Goal: Task Accomplishment & Management: Complete application form

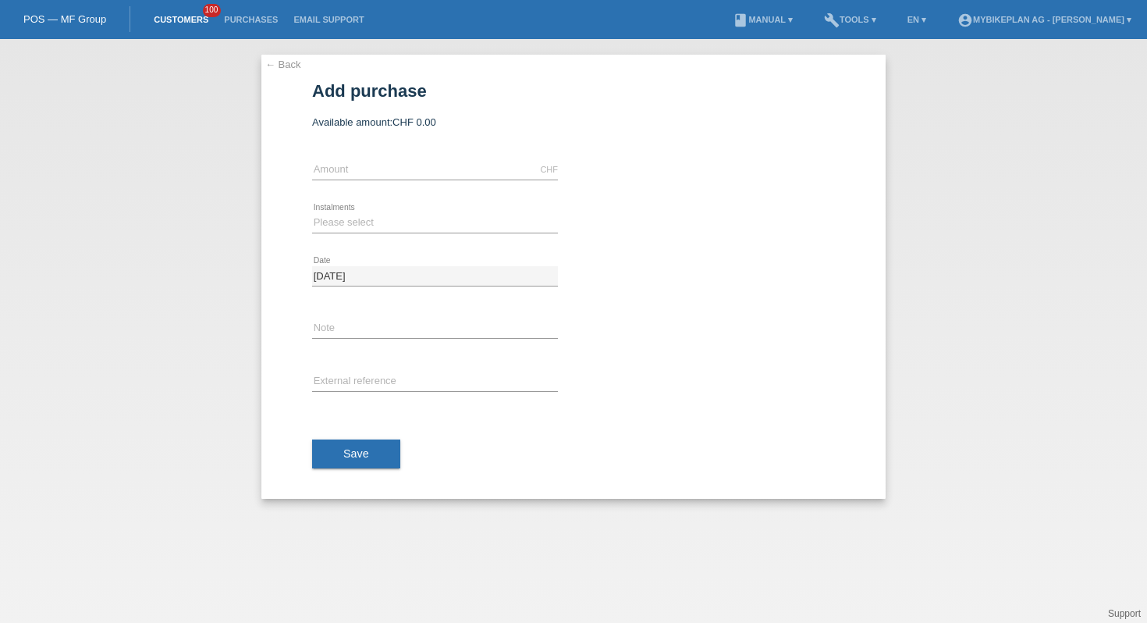
click at [180, 22] on link "Customers" at bounding box center [181, 19] width 70 height 9
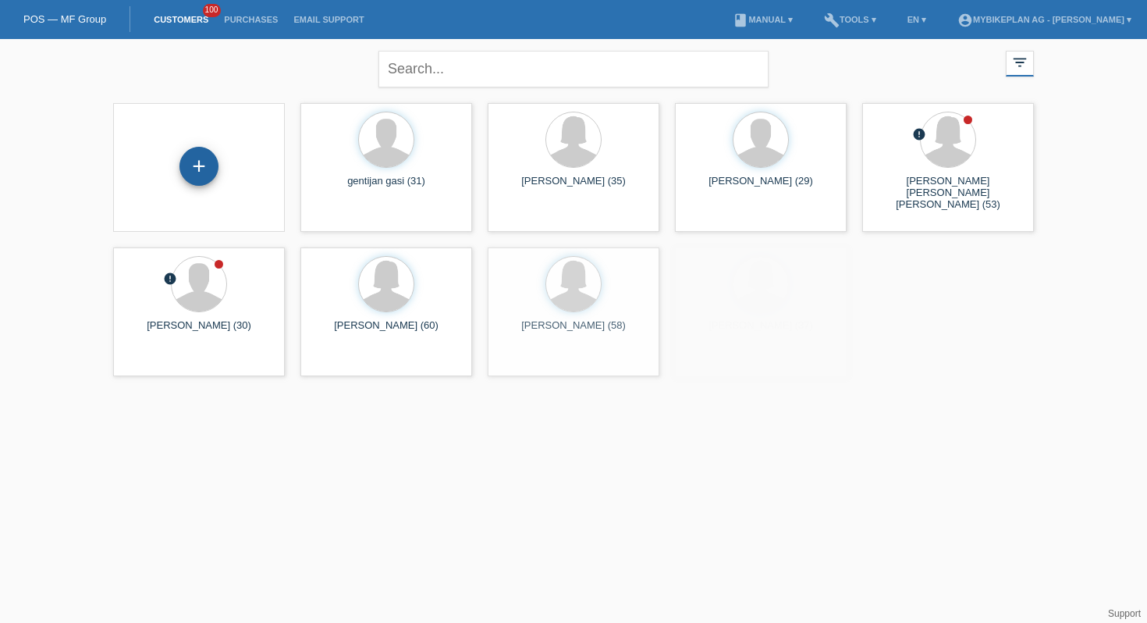
click at [193, 160] on div "+" at bounding box center [198, 166] width 39 height 39
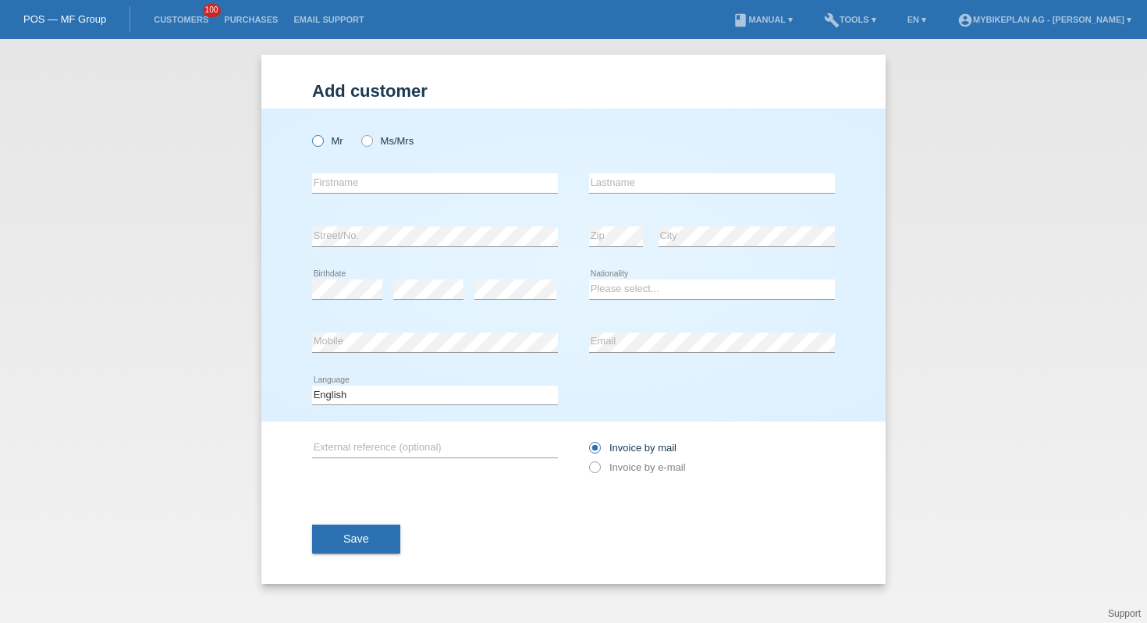
click at [336, 142] on label "Mr" at bounding box center [327, 141] width 31 height 12
click at [322, 142] on input "Mr" at bounding box center [317, 140] width 10 height 10
radio input "true"
click at [346, 193] on icon at bounding box center [435, 193] width 246 height 1
click at [360, 190] on input "text" at bounding box center [435, 183] width 246 height 20
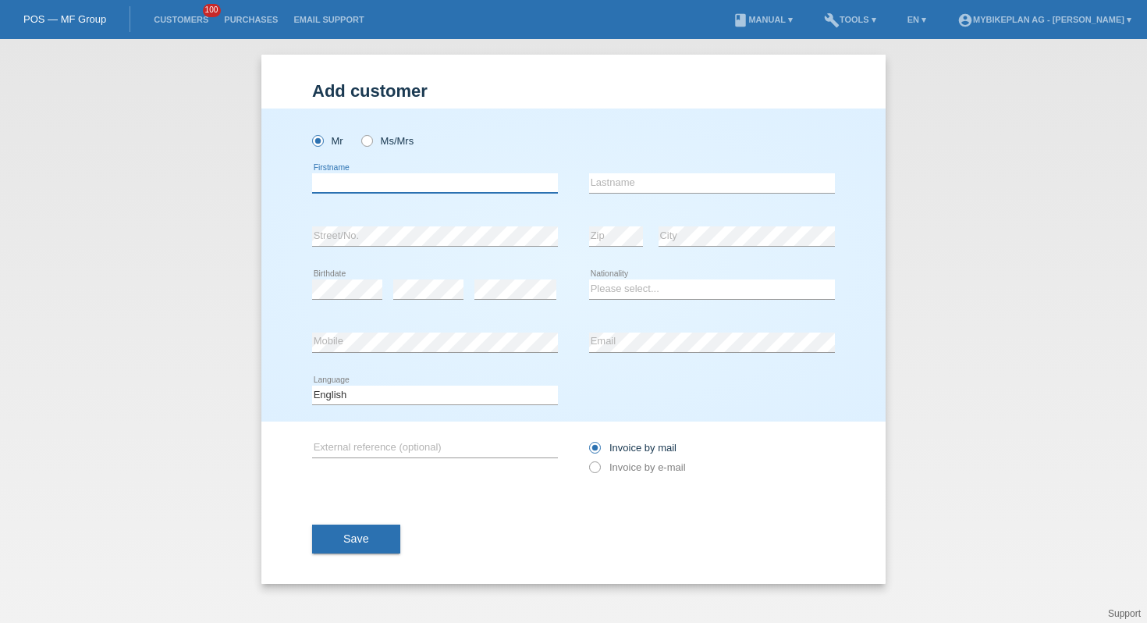
paste input "Fernandes Pedro Gilberto"
click at [343, 183] on input "Fernandes Pedro Gilberto" at bounding box center [435, 183] width 246 height 20
type input "Pedro Gilberto"
paste input "Fernandes"
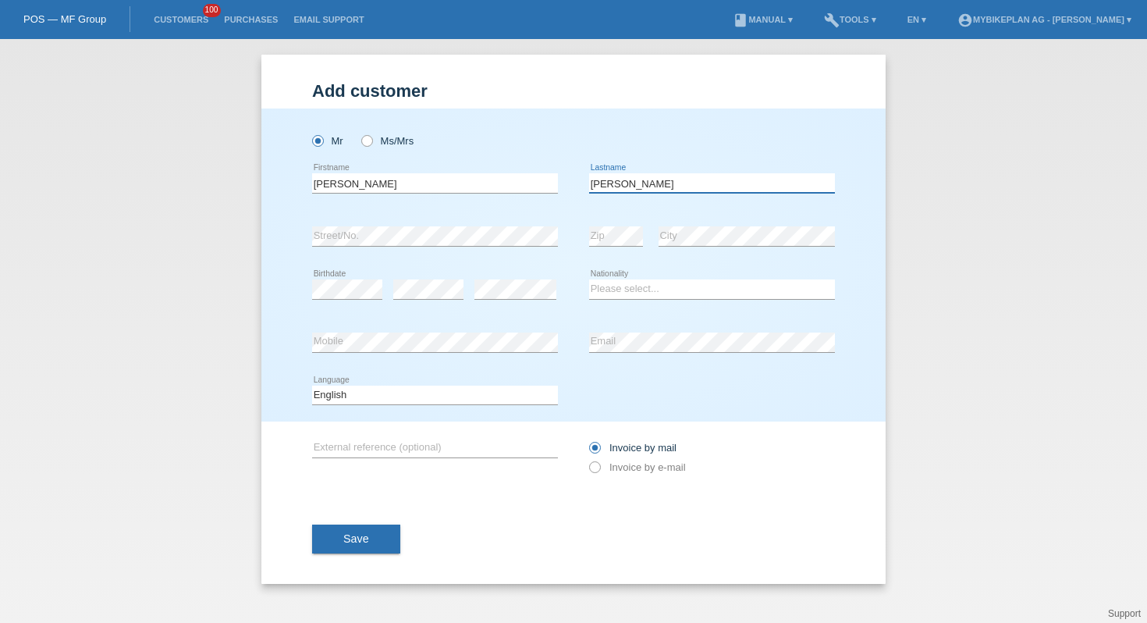
type input "Fernandes"
select select "CH"
click at [387, 402] on select "Deutsch Français Italiano English" at bounding box center [435, 394] width 246 height 19
select select "de"
click at [652, 465] on label "Invoice by e-mail" at bounding box center [637, 467] width 97 height 12
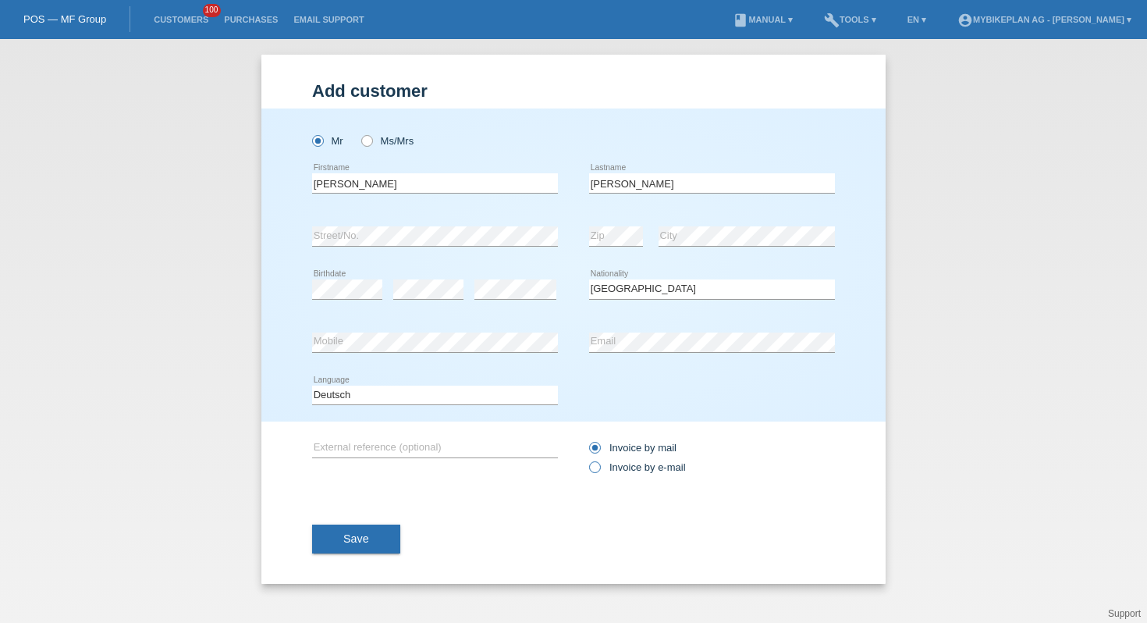
click at [599, 465] on input "Invoice by e-mail" at bounding box center [594, 471] width 10 height 20
radio input "true"
click at [364, 542] on span "Save" at bounding box center [356, 538] width 26 height 12
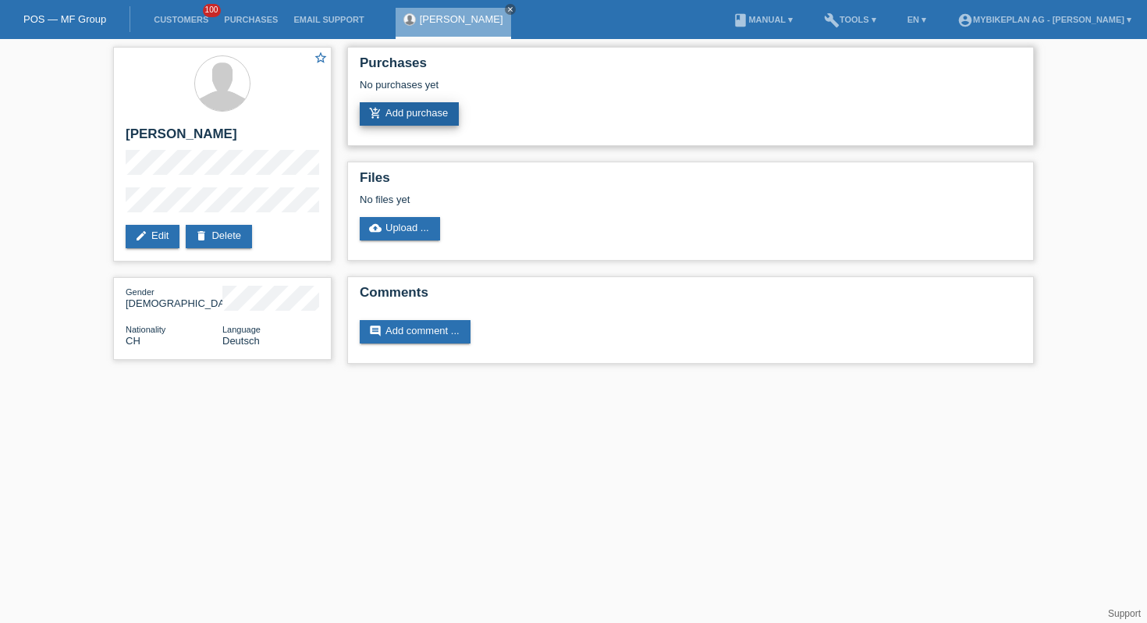
click at [422, 115] on link "add_shopping_cart Add purchase" at bounding box center [409, 113] width 99 height 23
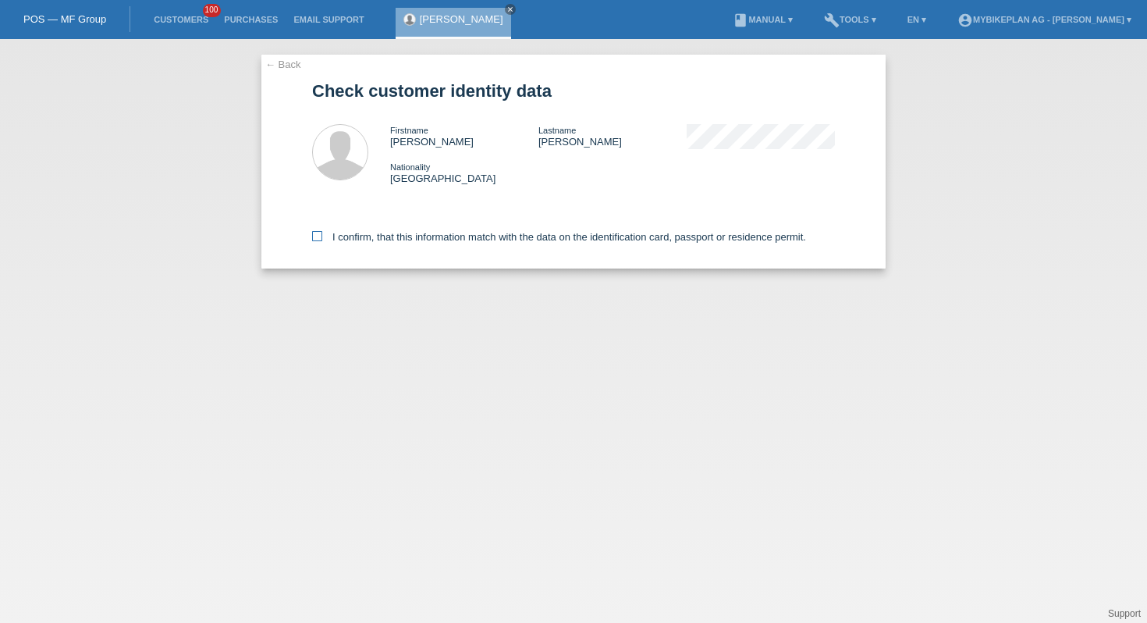
click at [318, 243] on label "I confirm, that this information match with the data on the identification card…" at bounding box center [559, 237] width 494 height 12
click at [318, 241] on input "I confirm, that this information match with the data on the identification card…" at bounding box center [317, 236] width 10 height 10
checkbox input "true"
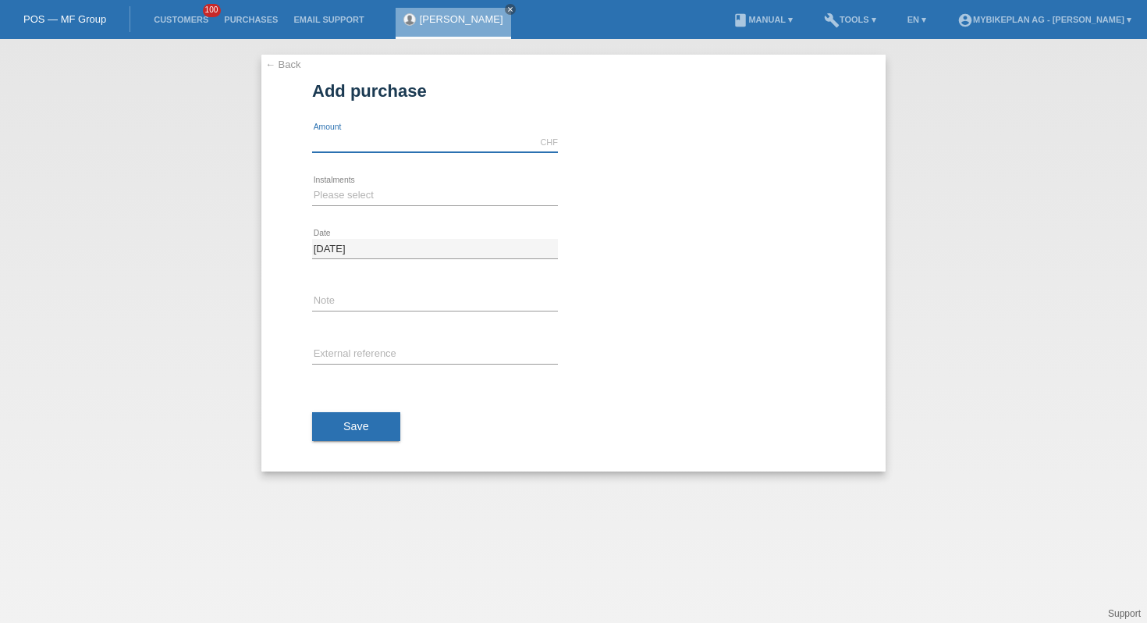
click at [366, 143] on input "text" at bounding box center [435, 143] width 246 height 20
type input "3749.00"
click at [376, 190] on select "Please select 6 instalments 12 instalments 18 instalments 24 instalments 36 ins…" at bounding box center [435, 195] width 246 height 19
select select "487"
click at [368, 357] on input "text" at bounding box center [435, 355] width 246 height 20
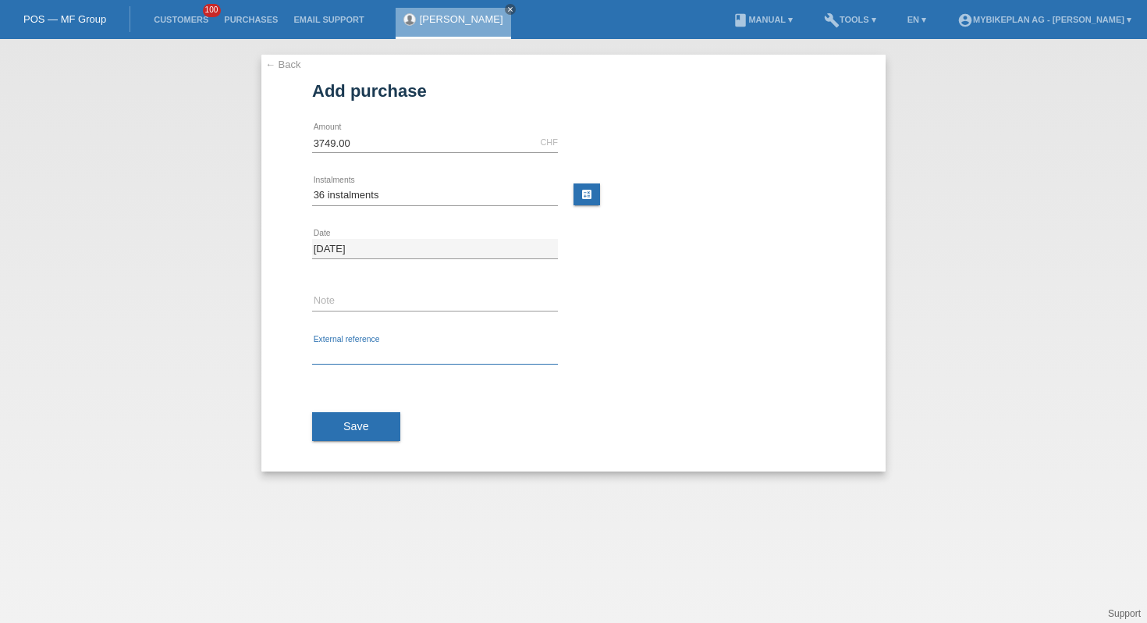
paste input "42612918821"
type input "42612918821"
click at [378, 435] on button "Save" at bounding box center [356, 427] width 88 height 30
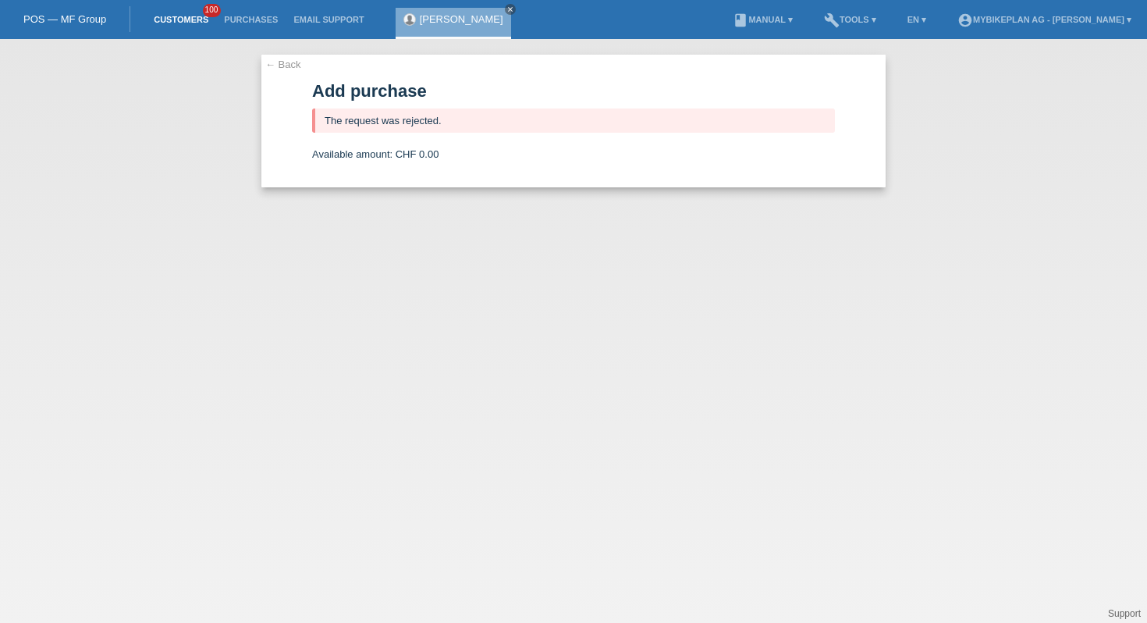
click at [172, 23] on link "Customers" at bounding box center [181, 19] width 70 height 9
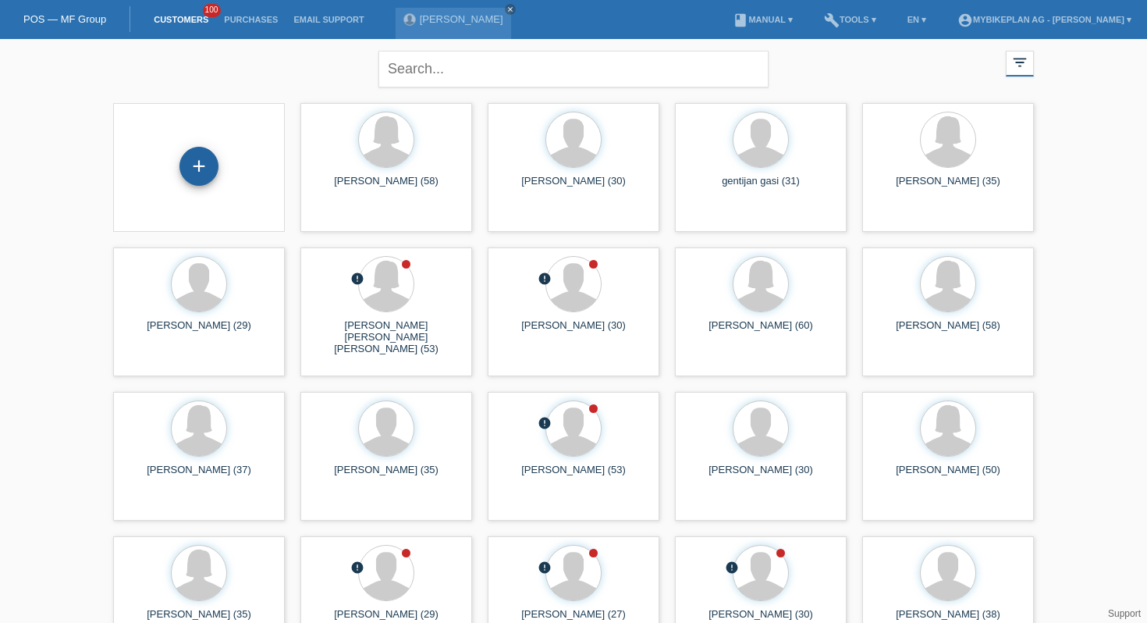
click at [193, 158] on div "+" at bounding box center [198, 166] width 39 height 39
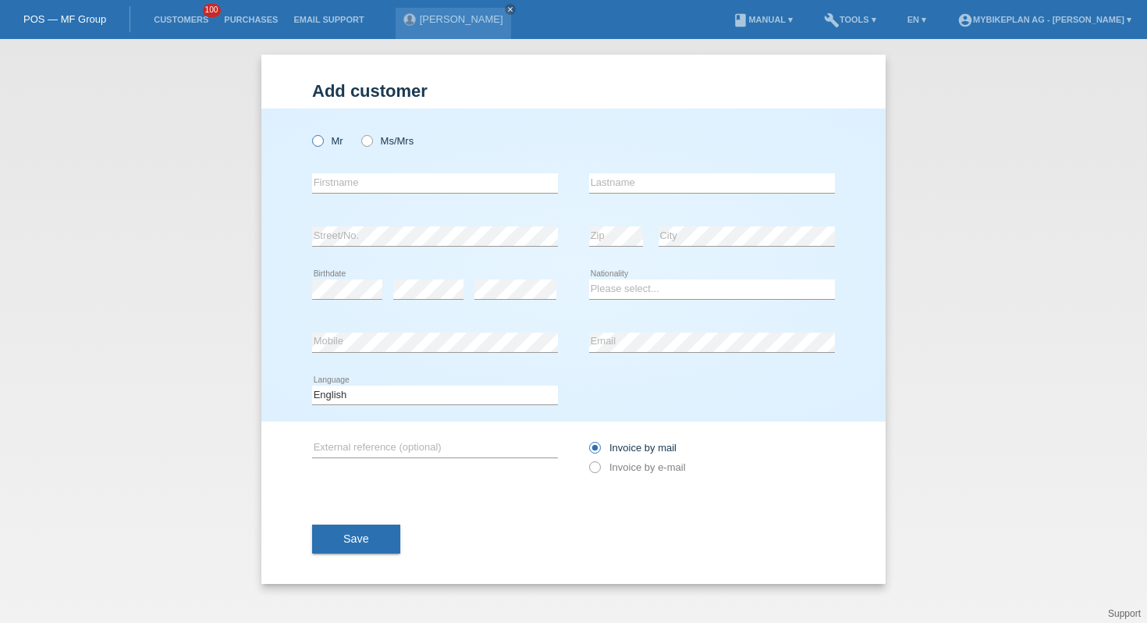
click at [310, 133] on icon at bounding box center [310, 133] width 0 height 0
click at [313, 141] on input "Mr" at bounding box center [317, 140] width 10 height 10
radio input "true"
click at [410, 186] on input "text" at bounding box center [435, 183] width 246 height 20
type input "[PERSON_NAME]"
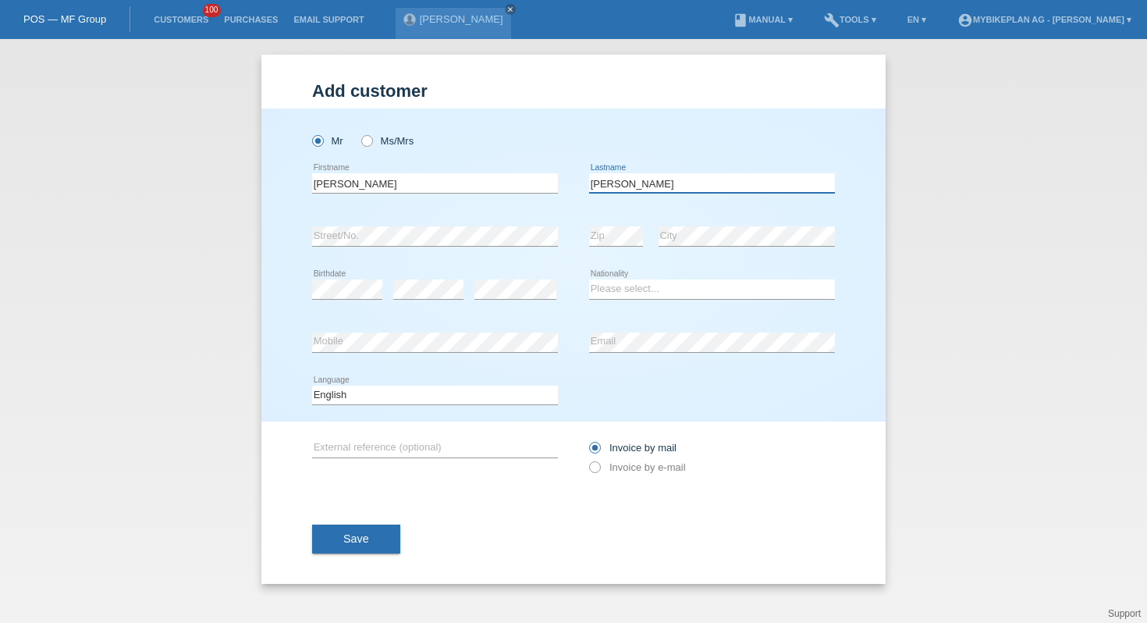
type input "[PERSON_NAME]"
select select "CH"
click at [416, 397] on select "Deutsch Français Italiano English" at bounding box center [435, 394] width 246 height 19
select select "de"
click at [645, 473] on label "Invoice by e-mail" at bounding box center [637, 467] width 97 height 12
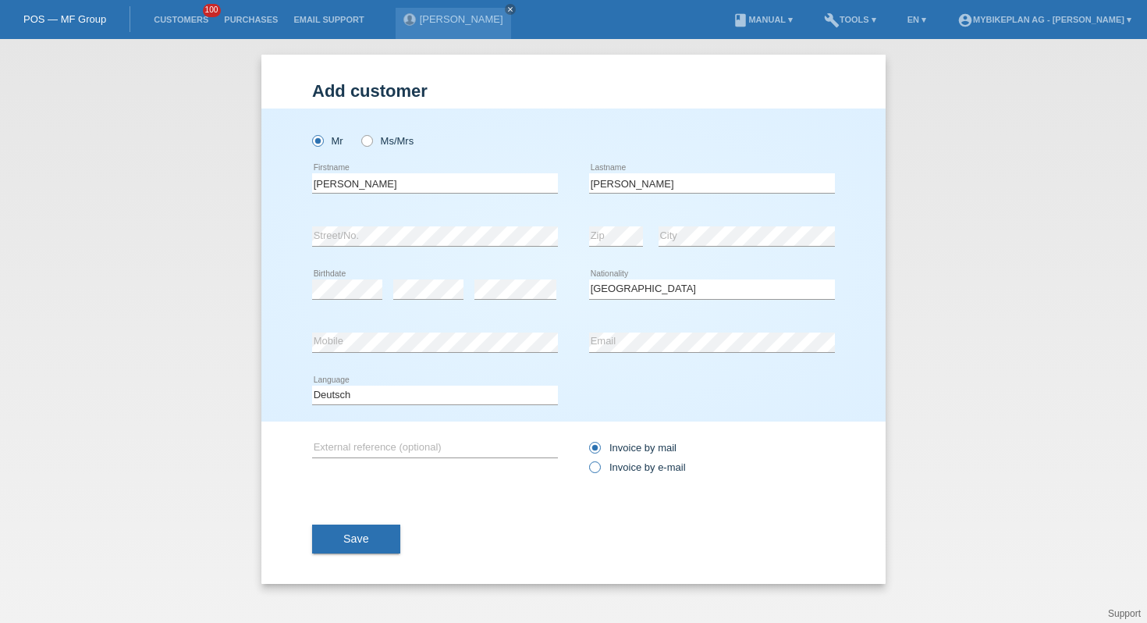
click at [599, 474] on input "Invoice by e-mail" at bounding box center [594, 471] width 10 height 20
radio input "true"
click at [392, 534] on button "Save" at bounding box center [356, 539] width 88 height 30
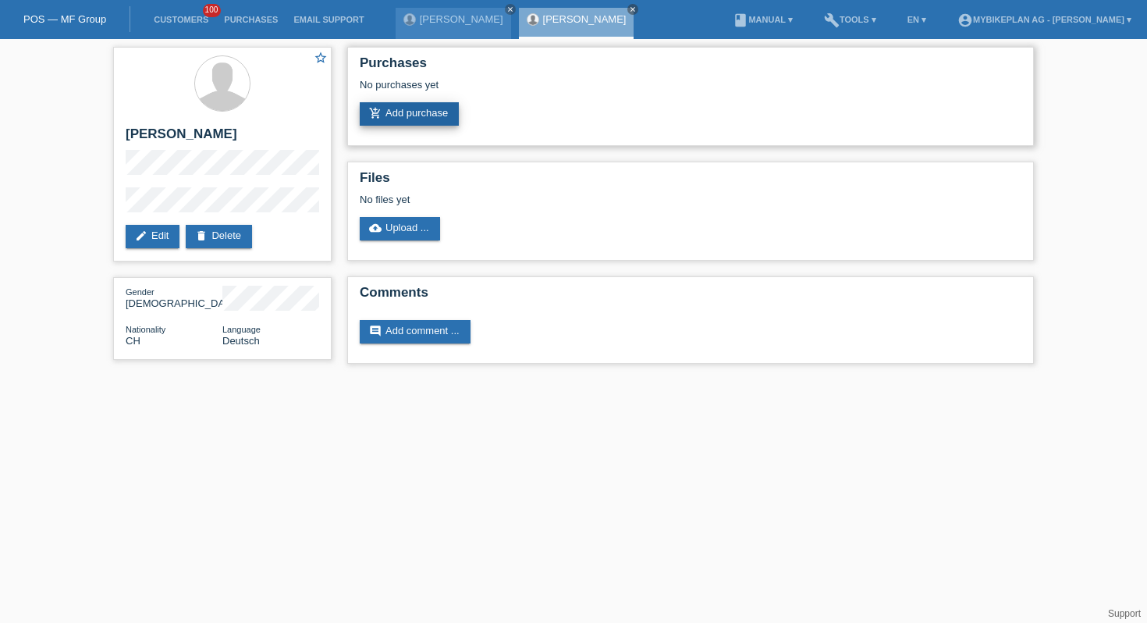
click at [454, 112] on link "add_shopping_cart Add purchase" at bounding box center [409, 113] width 99 height 23
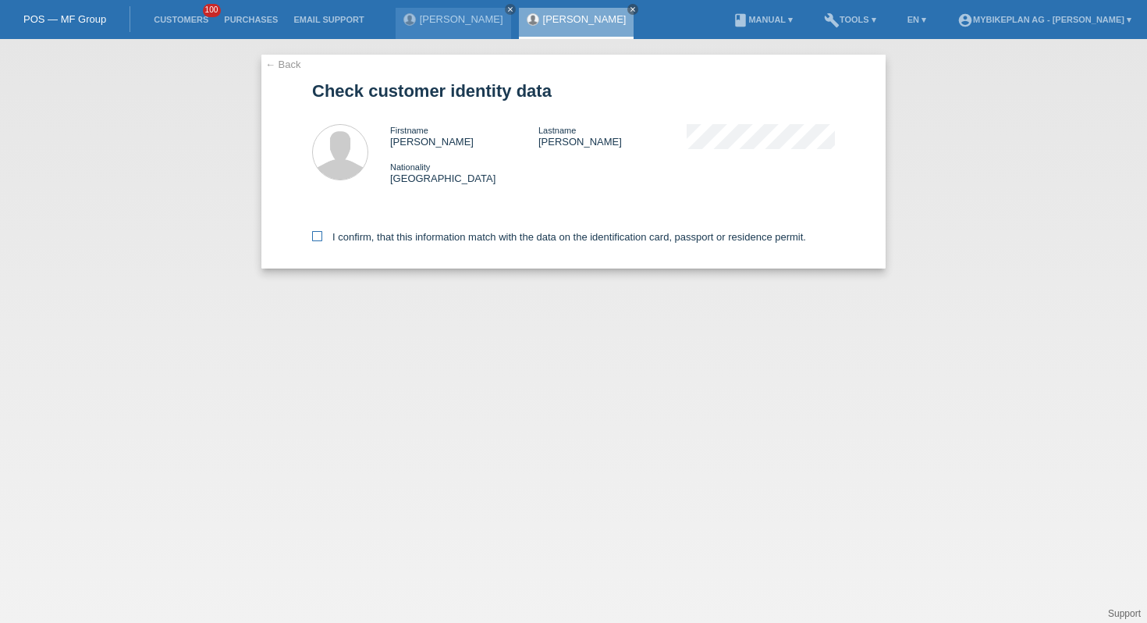
click at [421, 236] on label "I confirm, that this information match with the data on the identification card…" at bounding box center [559, 237] width 494 height 12
click at [322, 236] on input "I confirm, that this information match with the data on the identification card…" at bounding box center [317, 236] width 10 height 10
checkbox input "true"
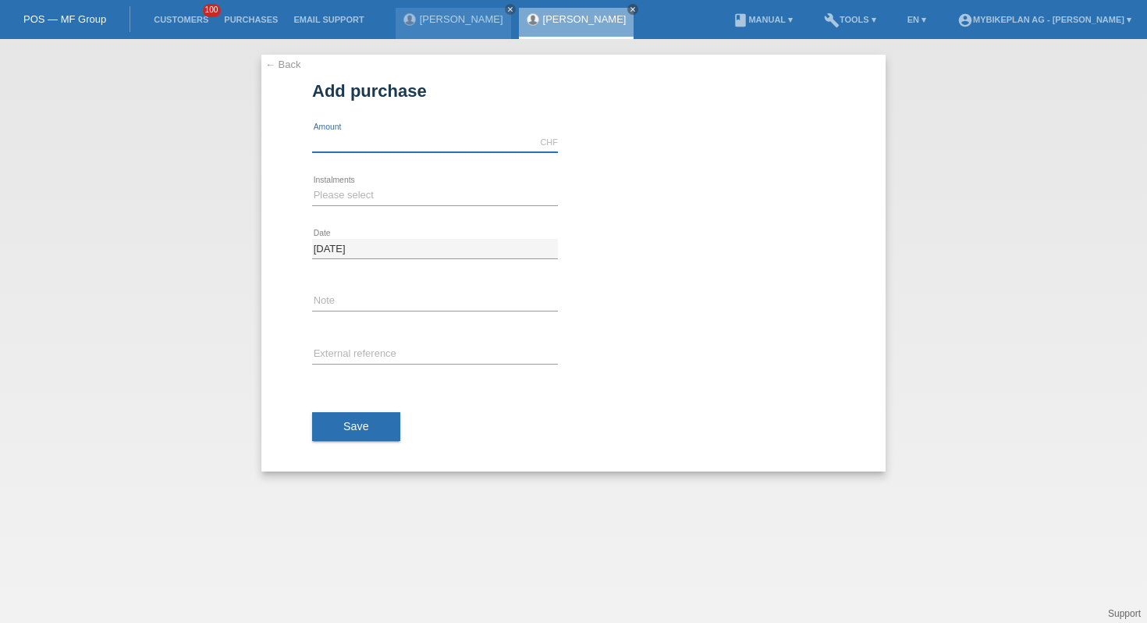
click at [397, 133] on input "text" at bounding box center [435, 143] width 246 height 20
type input "6999.00"
click at [339, 189] on select "Please select 6 instalments 12 instalments 18 instalments 24 instalments 36 ins…" at bounding box center [435, 195] width 246 height 19
select select "488"
click at [333, 357] on input "text" at bounding box center [435, 355] width 246 height 20
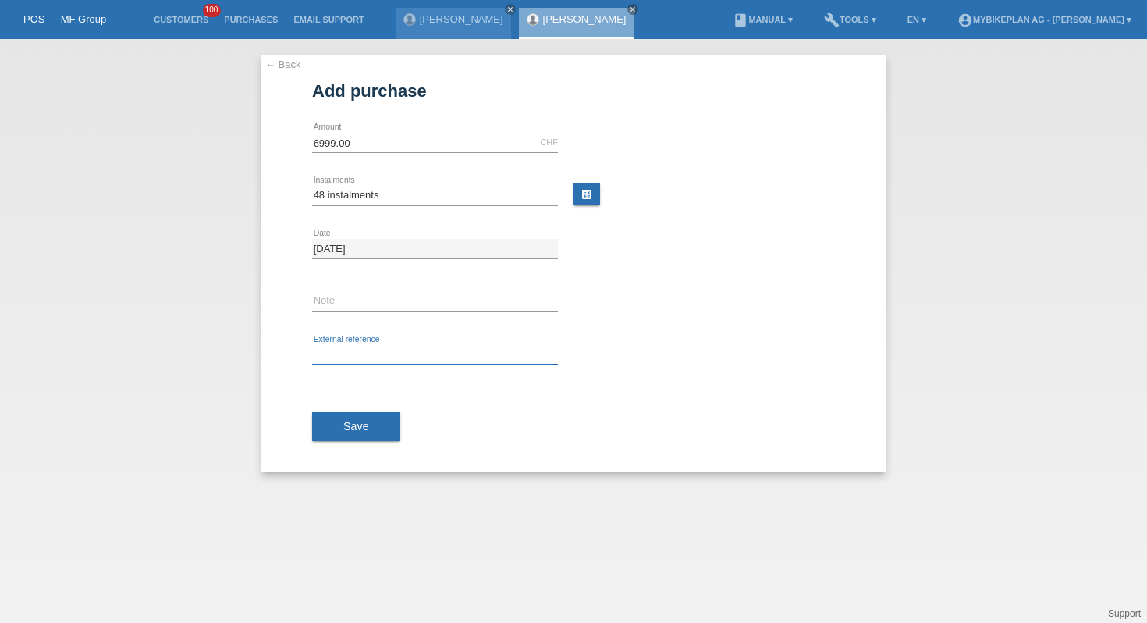
paste input "42599021347"
type input "42599021347"
click at [341, 426] on button "Save" at bounding box center [356, 427] width 88 height 30
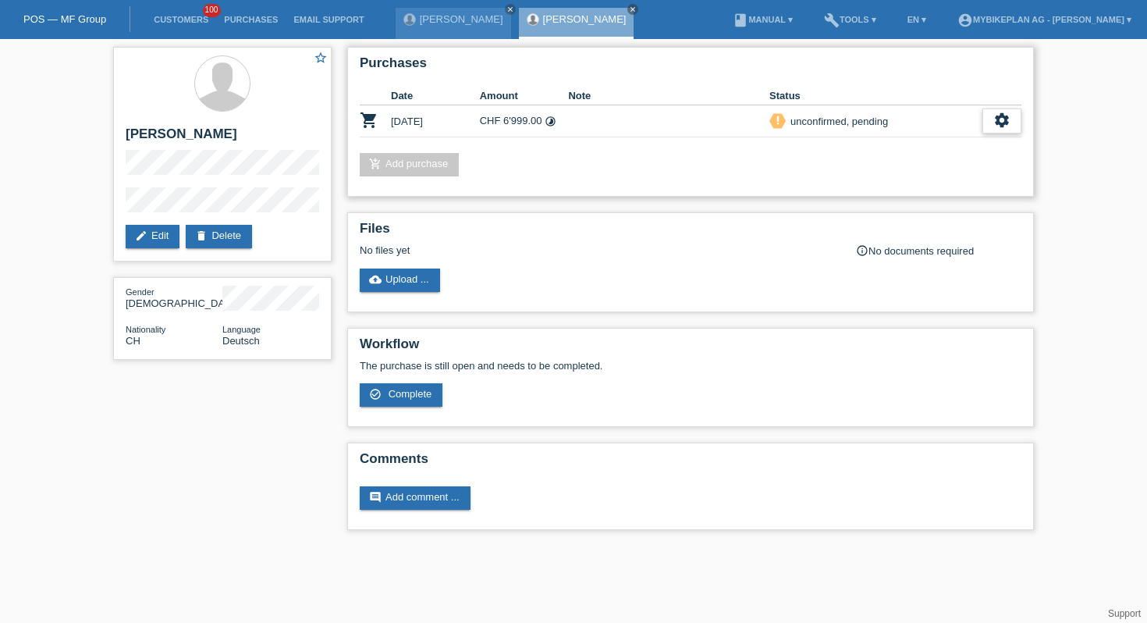
click at [994, 123] on icon "settings" at bounding box center [1001, 120] width 17 height 17
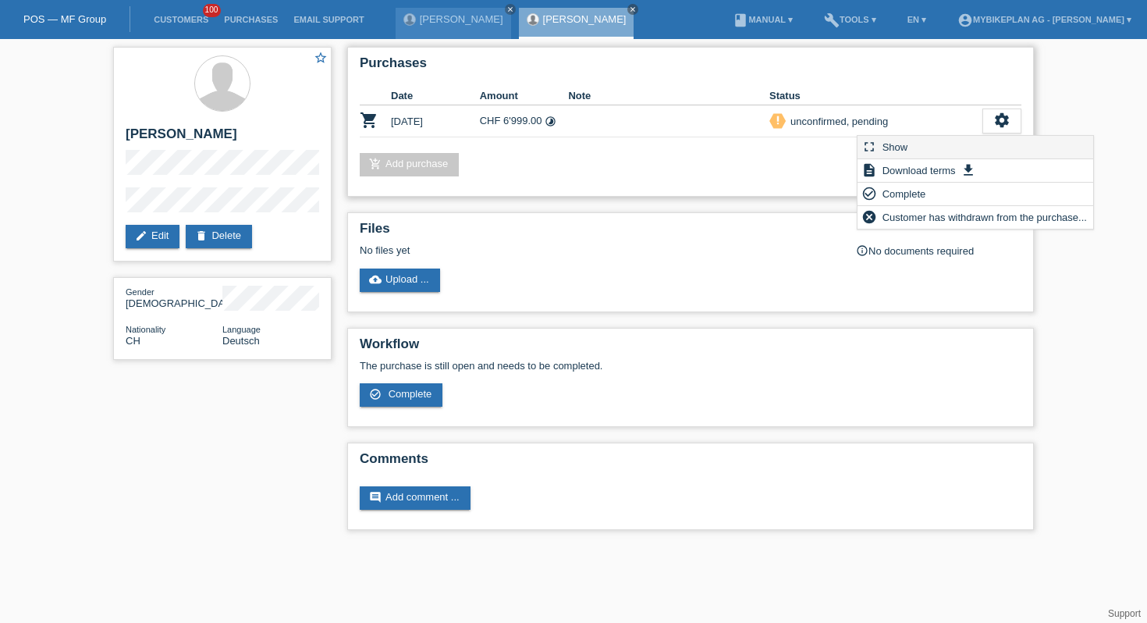
click at [937, 138] on div "fullscreen Show" at bounding box center [975, 147] width 236 height 23
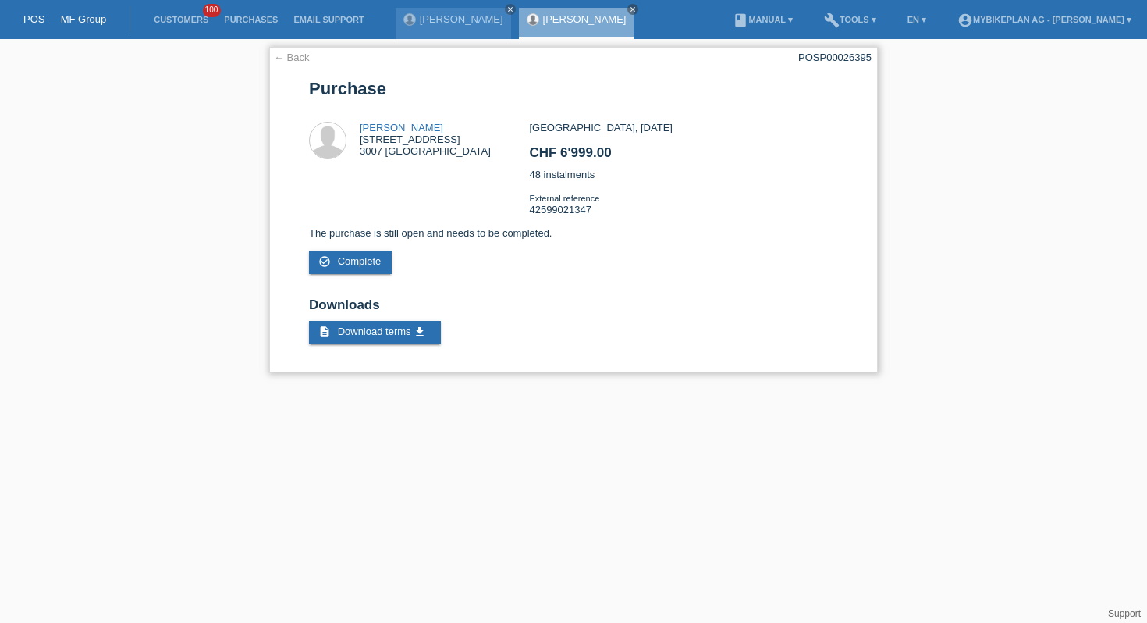
click at [845, 59] on div "POSP00026395" at bounding box center [834, 57] width 73 height 12
copy div "POSP00026395"
click at [200, 17] on link "Customers" at bounding box center [181, 19] width 70 height 9
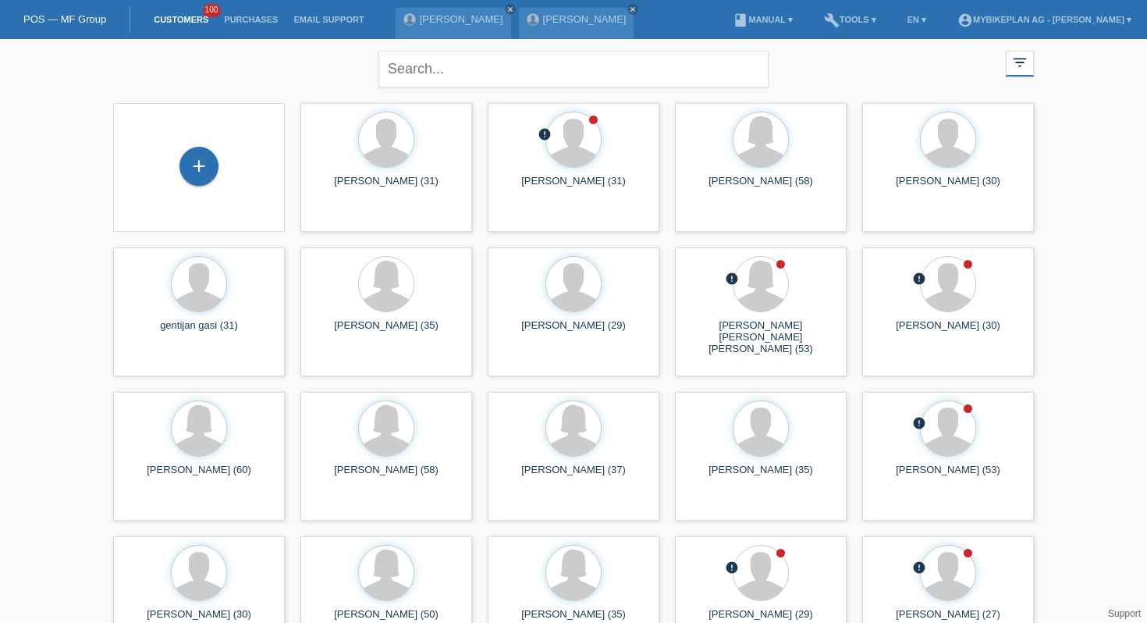
click at [191, 147] on div "+" at bounding box center [199, 167] width 147 height 41
click at [199, 158] on div "+" at bounding box center [198, 166] width 39 height 39
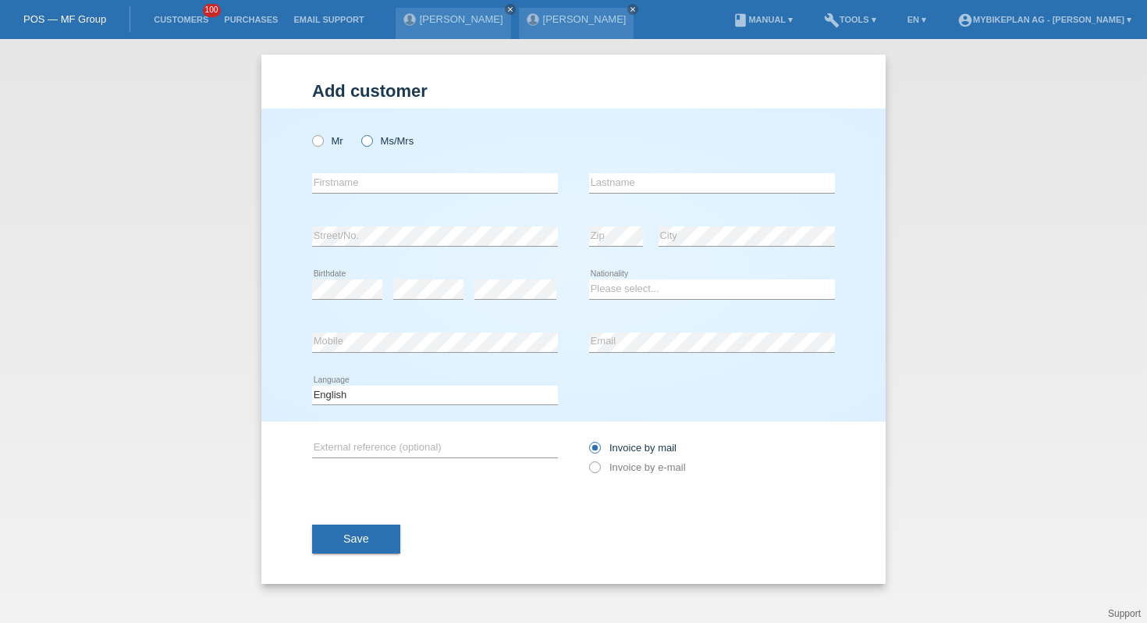
click at [375, 145] on label "Ms/Mrs" at bounding box center [387, 141] width 52 height 12
click at [371, 145] on input "Ms/Mrs" at bounding box center [366, 140] width 10 height 10
radio input "true"
click at [371, 175] on input "text" at bounding box center [435, 183] width 246 height 20
paste input "[PERSON_NAME]"
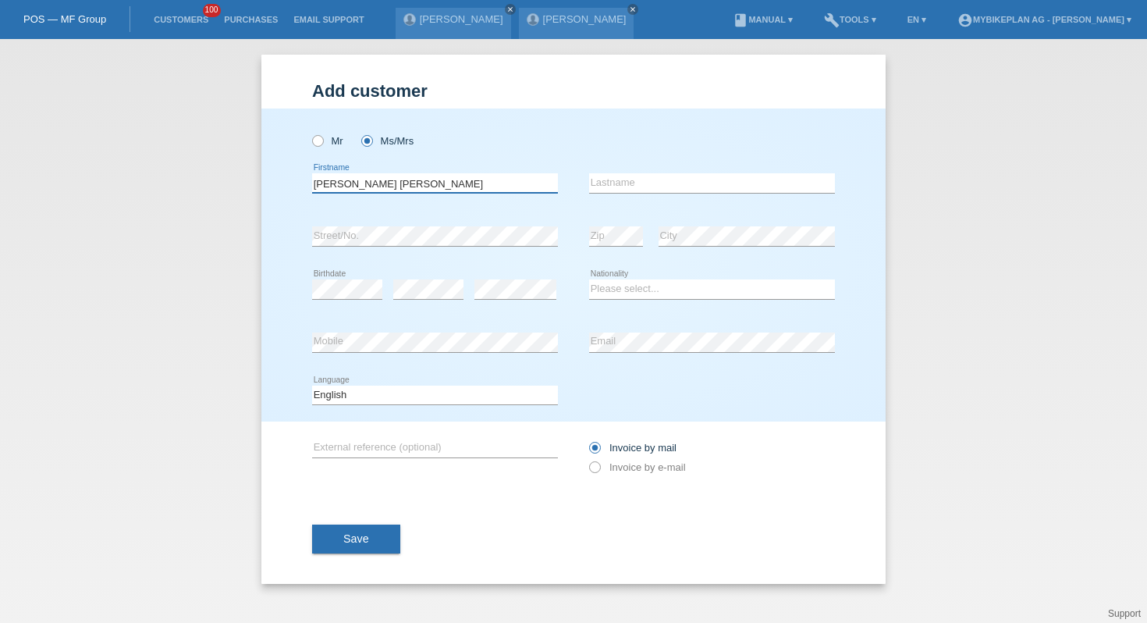
drag, startPoint x: 342, startPoint y: 184, endPoint x: 485, endPoint y: 185, distance: 143.6
click at [485, 185] on input "[PERSON_NAME]" at bounding box center [435, 183] width 246 height 20
type input "[PERSON_NAME]"
paste input "[PERSON_NAME]"
type input "[PERSON_NAME]"
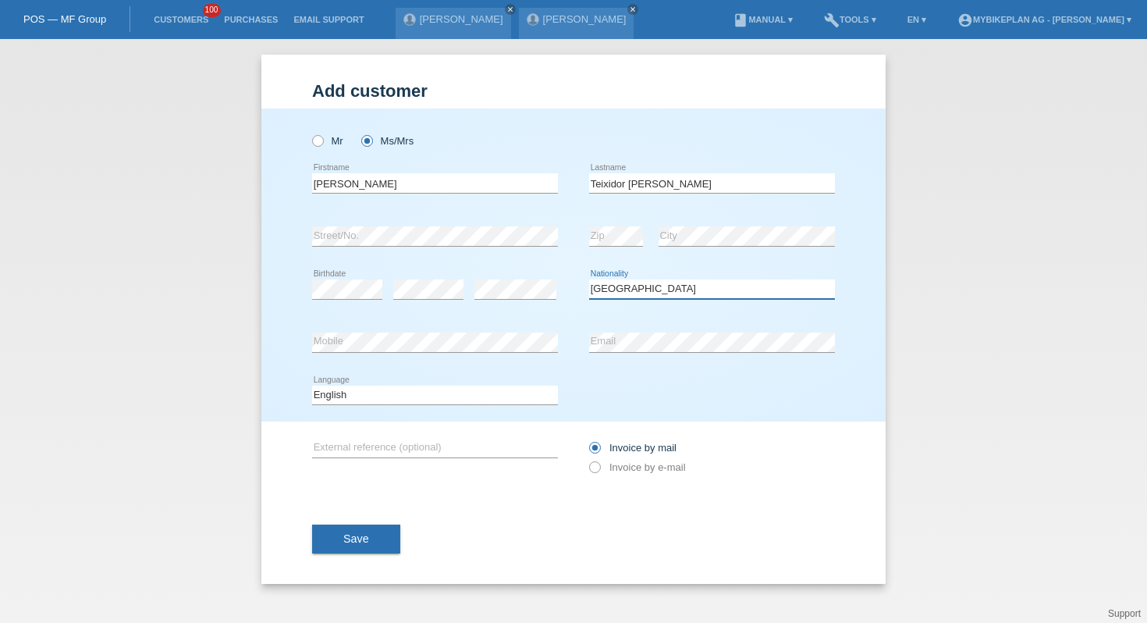
select select "ES"
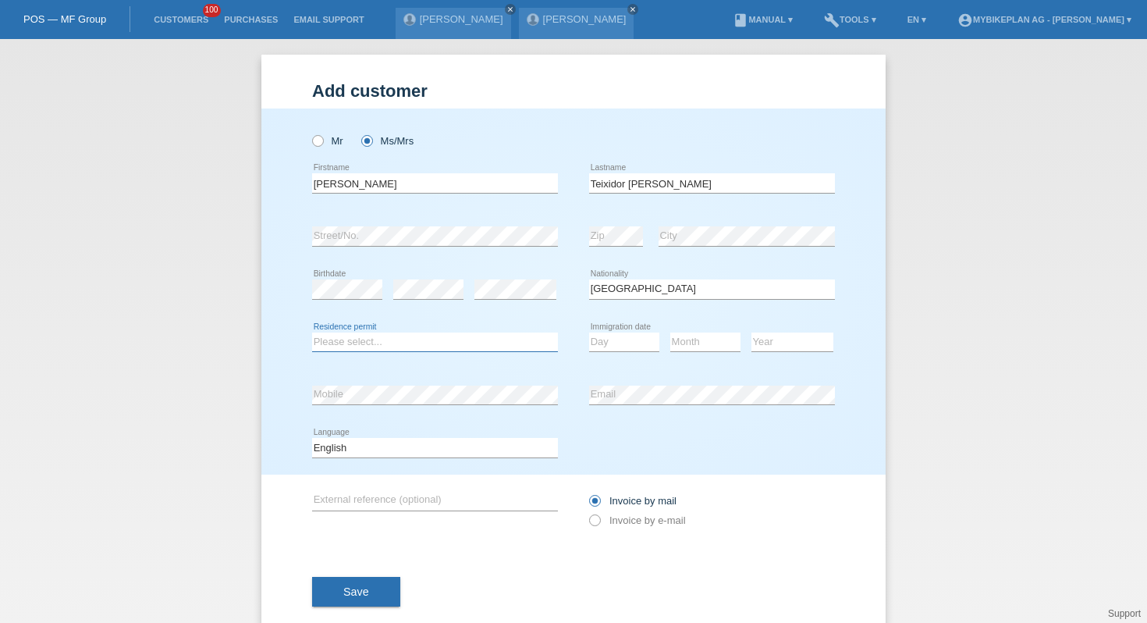
select select "B"
select select "16"
select select "03"
select select "2022"
click at [419, 454] on select "Deutsch Français Italiano English" at bounding box center [435, 447] width 246 height 19
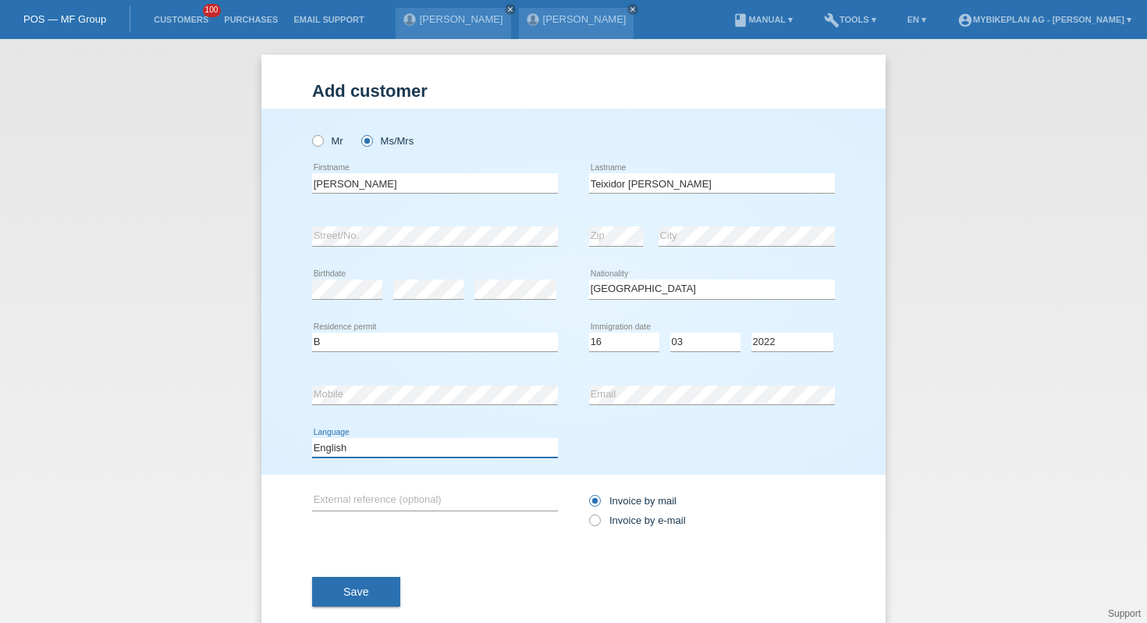
select select "de"
click at [588, 505] on div "error External reference (optional) Invoice by mail" at bounding box center [573, 510] width 523 height 72
click at [590, 517] on input "Invoice by e-mail" at bounding box center [594, 524] width 10 height 20
radio input "true"
click at [354, 597] on span "Save" at bounding box center [356, 591] width 26 height 12
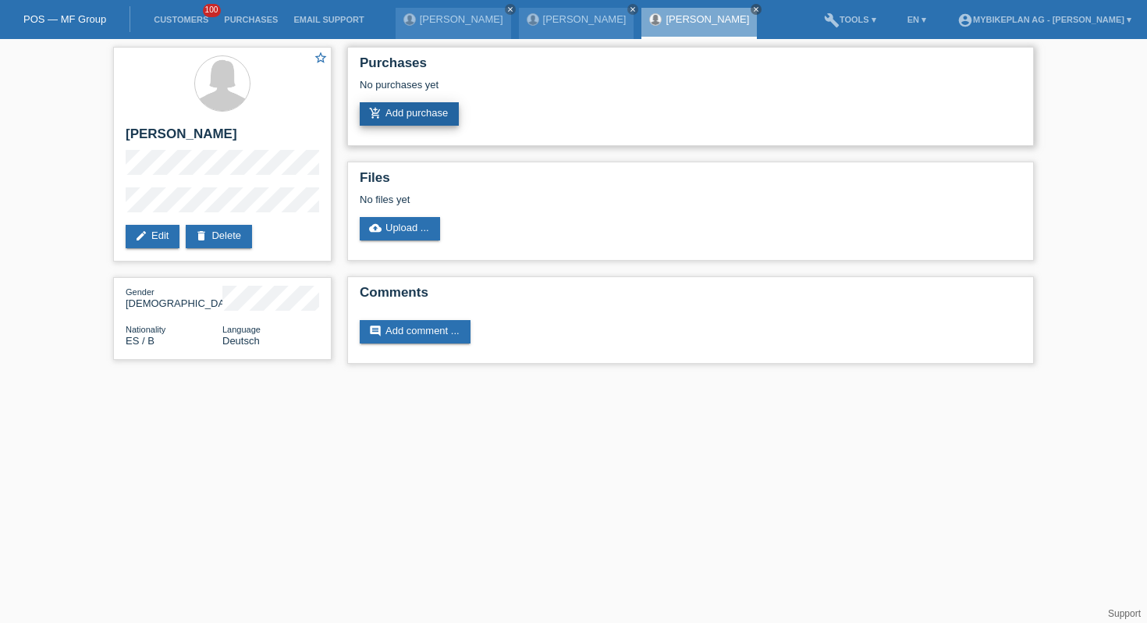
click at [428, 113] on link "add_shopping_cart Add purchase" at bounding box center [409, 113] width 99 height 23
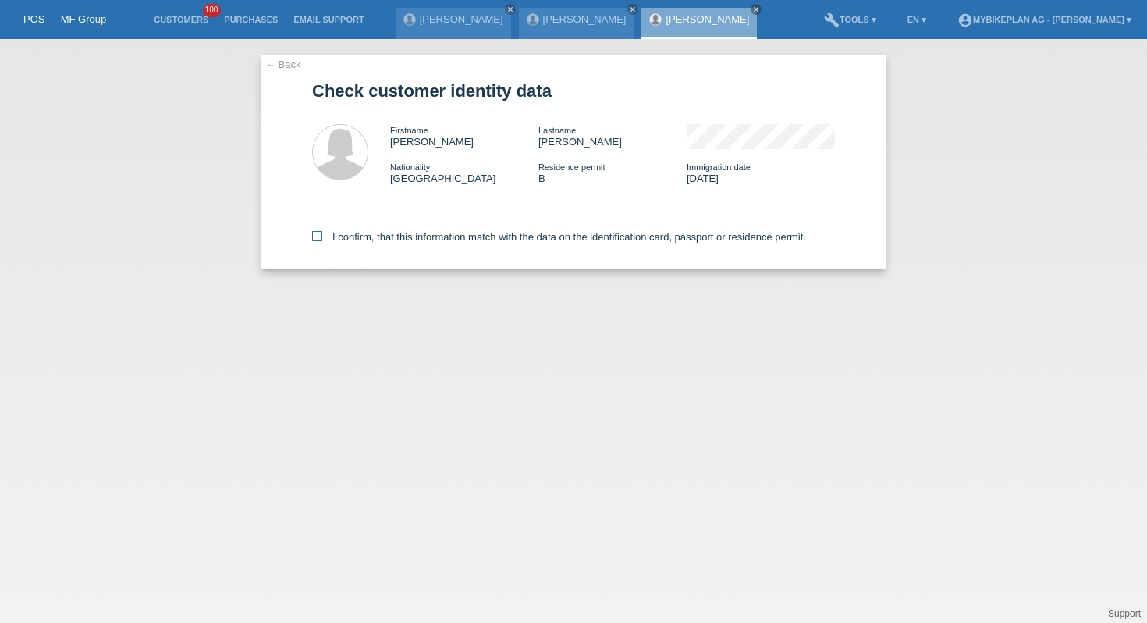
click at [382, 237] on label "I confirm, that this information match with the data on the identification card…" at bounding box center [559, 237] width 494 height 12
click at [322, 237] on input "I confirm, that this information match with the data on the identification card…" at bounding box center [317, 236] width 10 height 10
checkbox input "true"
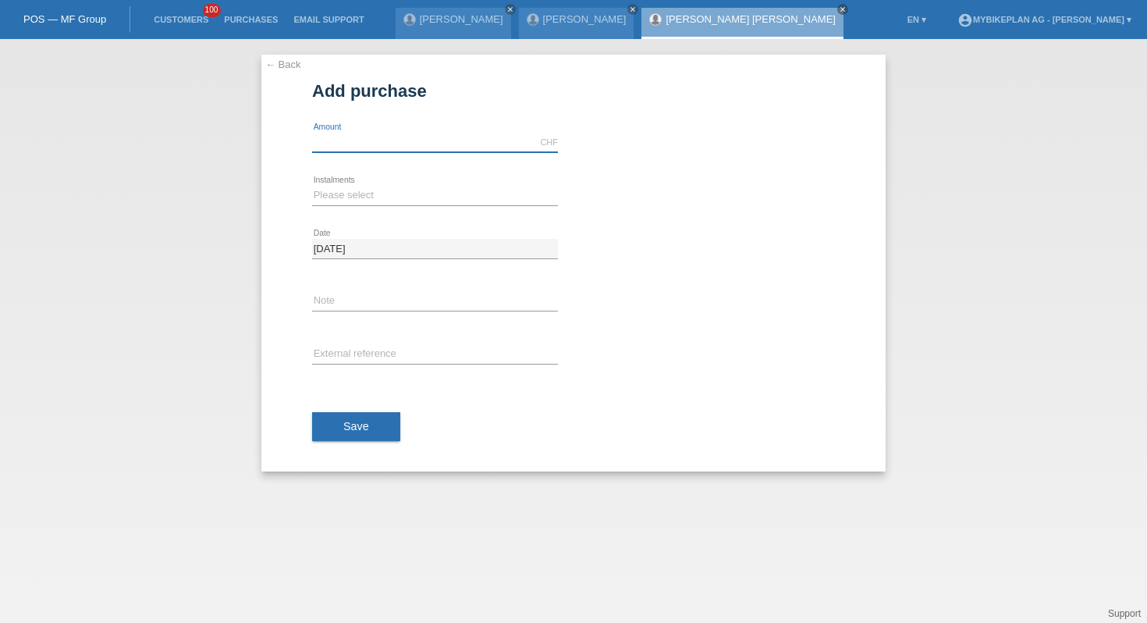
click at [389, 146] on input "text" at bounding box center [435, 143] width 246 height 20
type input "2999.00"
click at [330, 205] on icon at bounding box center [435, 205] width 246 height 1
click at [332, 201] on select "Please select 6 instalments 12 instalments 18 instalments 24 instalments 36 ins…" at bounding box center [435, 195] width 246 height 19
select select "487"
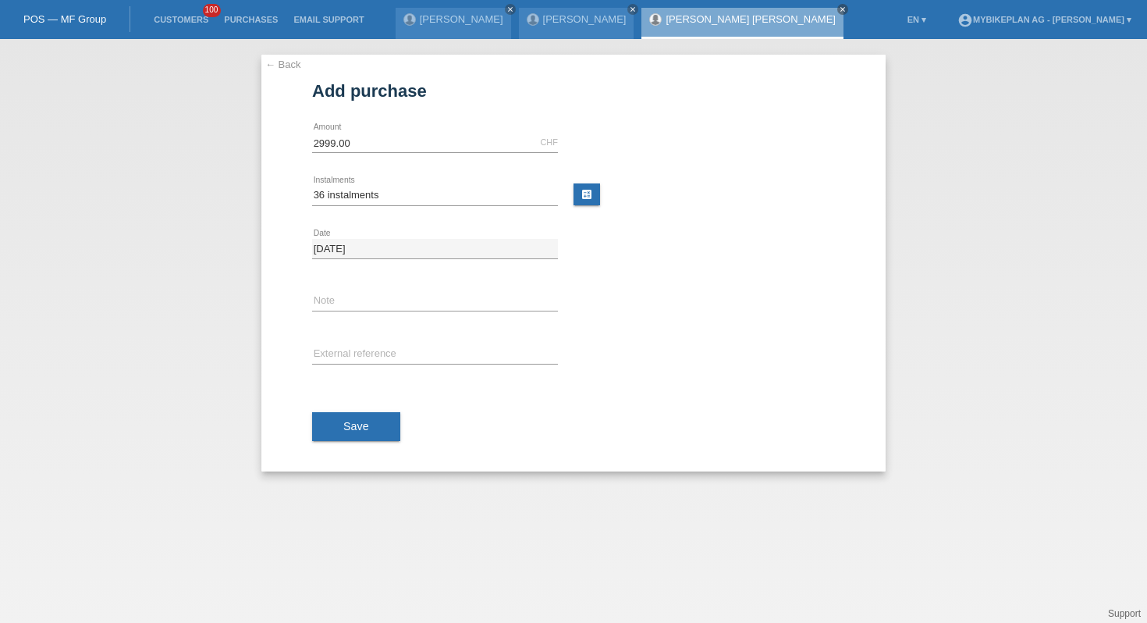
click at [365, 343] on div "error External reference" at bounding box center [435, 354] width 246 height 53
click at [360, 356] on input "text" at bounding box center [435, 355] width 246 height 20
paste input "42575374100"
type input "42575374100"
click at [362, 416] on button "Save" at bounding box center [356, 427] width 88 height 30
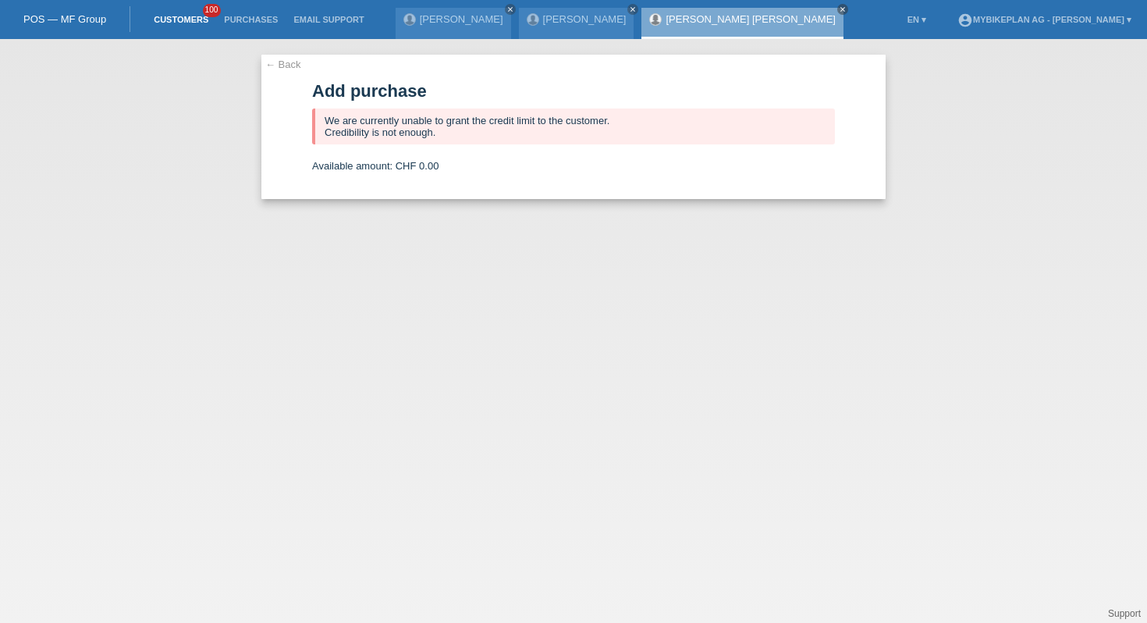
click at [184, 20] on link "Customers" at bounding box center [181, 19] width 70 height 9
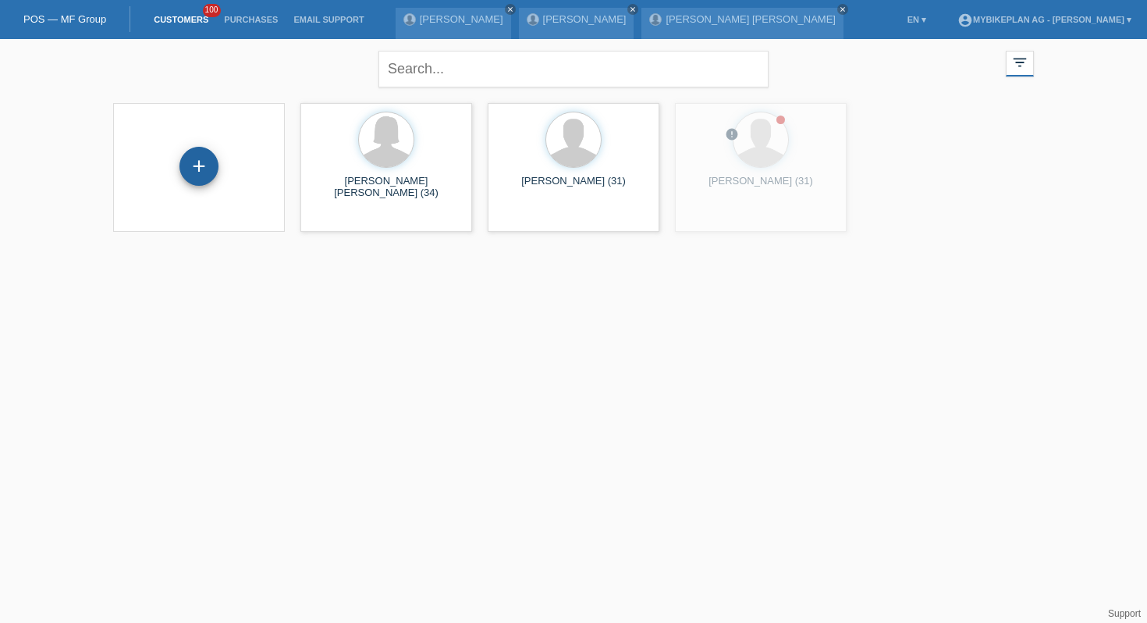
click at [193, 165] on div "+" at bounding box center [198, 166] width 39 height 39
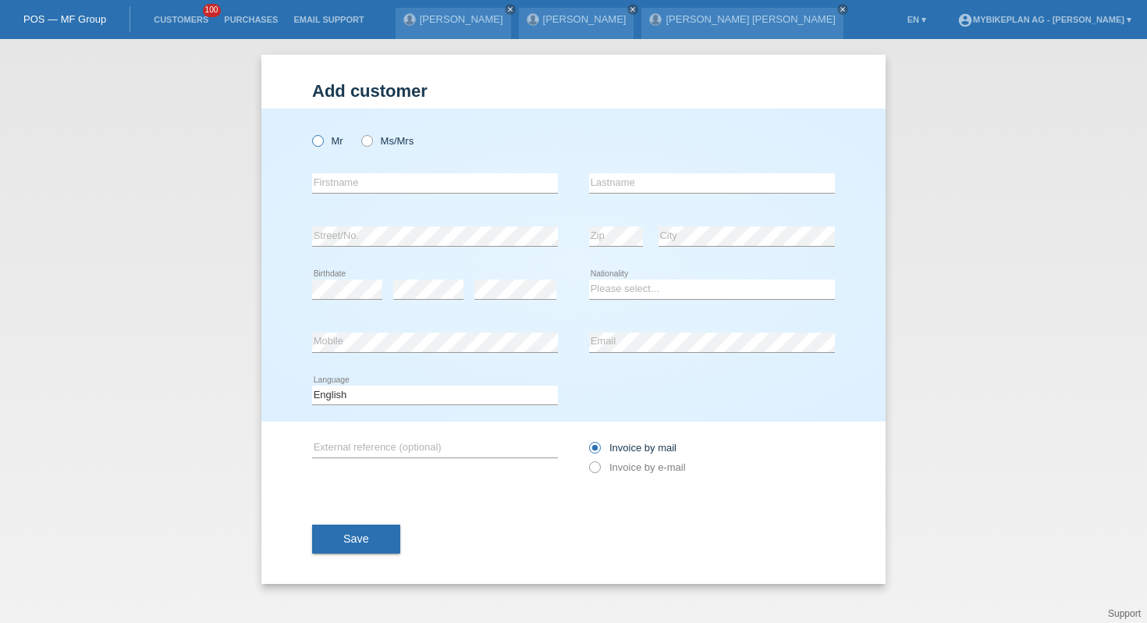
click at [325, 140] on label "Mr" at bounding box center [327, 141] width 31 height 12
click at [322, 140] on input "Mr" at bounding box center [317, 140] width 10 height 10
radio input "true"
click at [437, 169] on div "error Firstname" at bounding box center [435, 183] width 246 height 53
click at [434, 179] on input "text" at bounding box center [435, 183] width 246 height 20
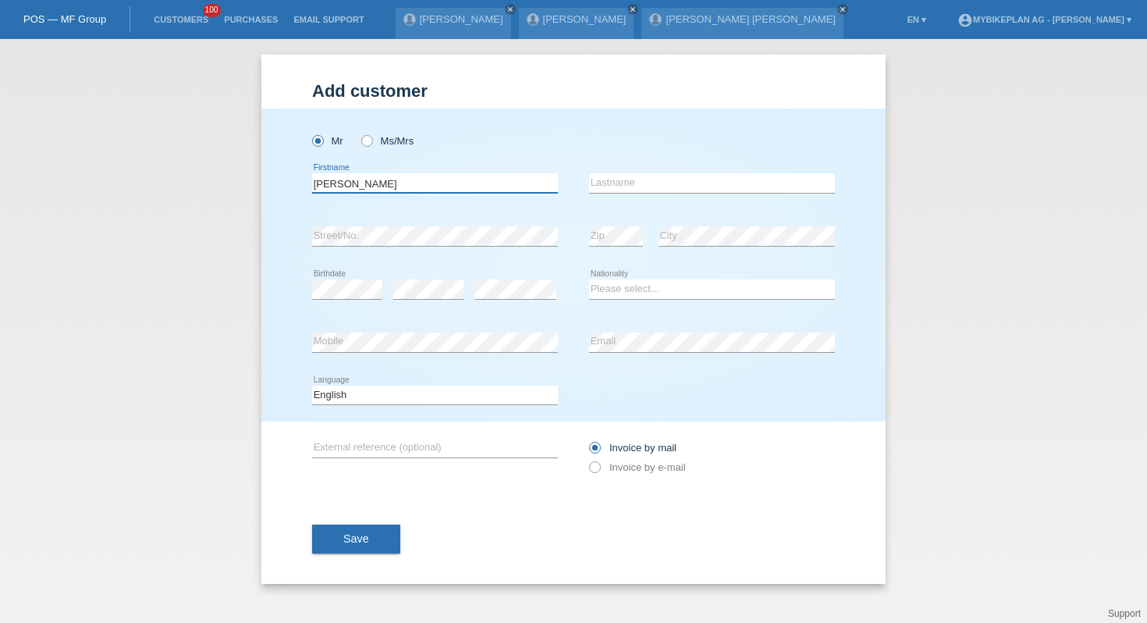
type input "[PERSON_NAME]"
type input "Vivo Cabecas"
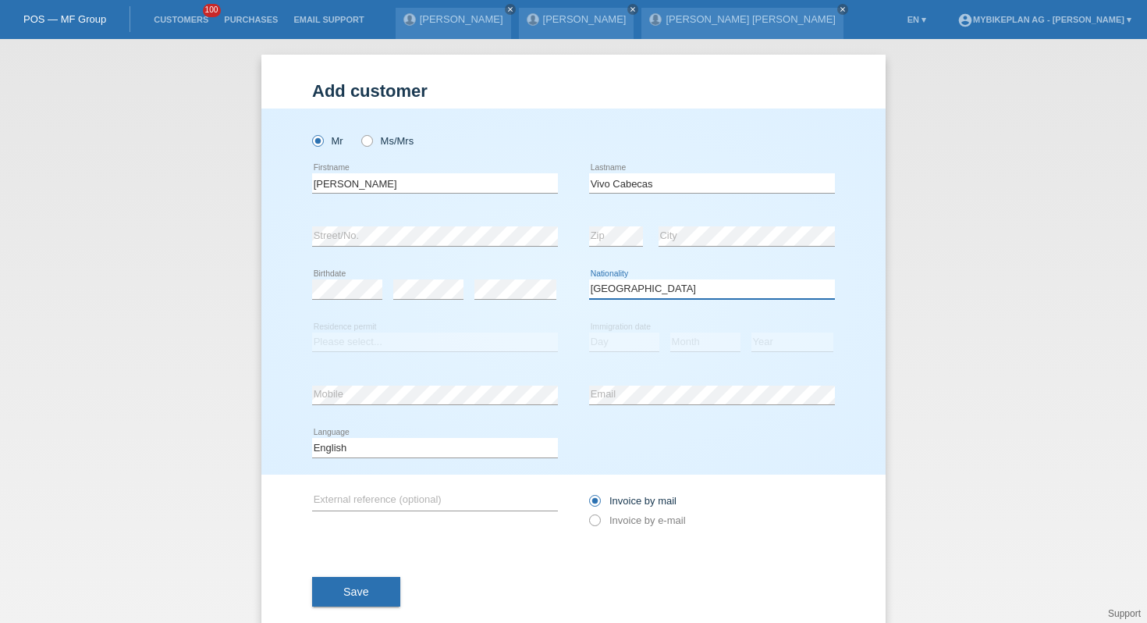
select select "PT"
select select "C"
select select "15"
select select "02"
select select "2012"
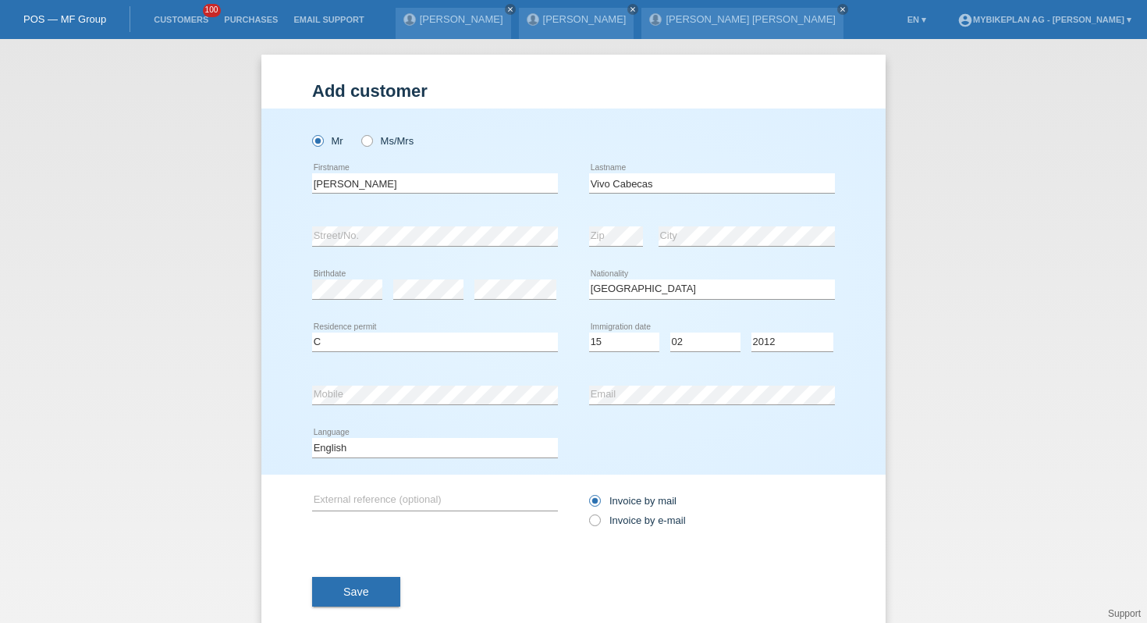
click at [519, 438] on div "Deutsch Français Italiano English error Language" at bounding box center [435, 447] width 246 height 53
click at [510, 450] on select "Deutsch Français Italiano English" at bounding box center [435, 447] width 246 height 19
select select "de"
click at [623, 541] on div "Invoice by mail Invoice by e-mail" at bounding box center [712, 510] width 246 height 72
click at [627, 524] on label "Invoice by e-mail" at bounding box center [637, 520] width 97 height 12
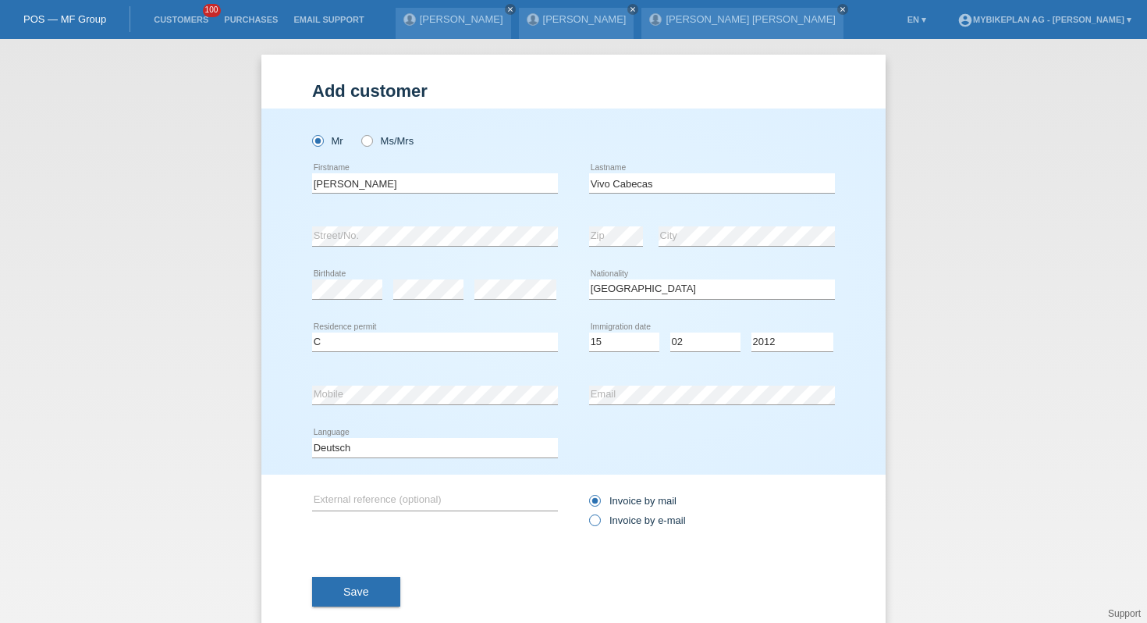
click at [599, 524] on input "Invoice by e-mail" at bounding box center [594, 524] width 10 height 20
radio input "true"
click at [349, 587] on button "Save" at bounding box center [356, 592] width 88 height 30
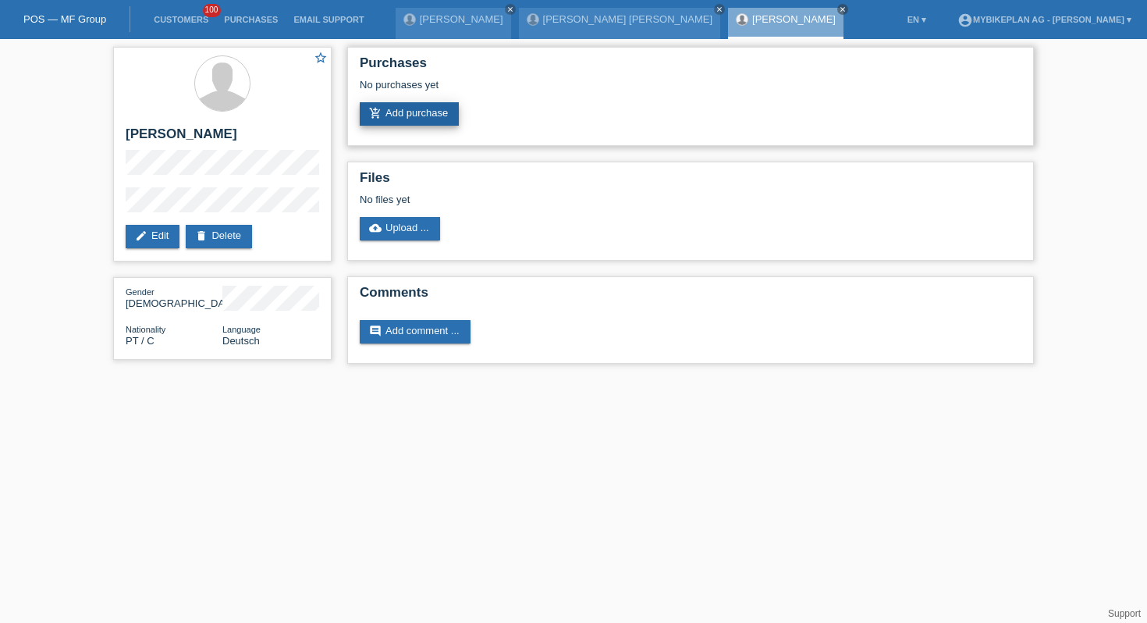
click at [393, 105] on link "add_shopping_cart Add purchase" at bounding box center [409, 113] width 99 height 23
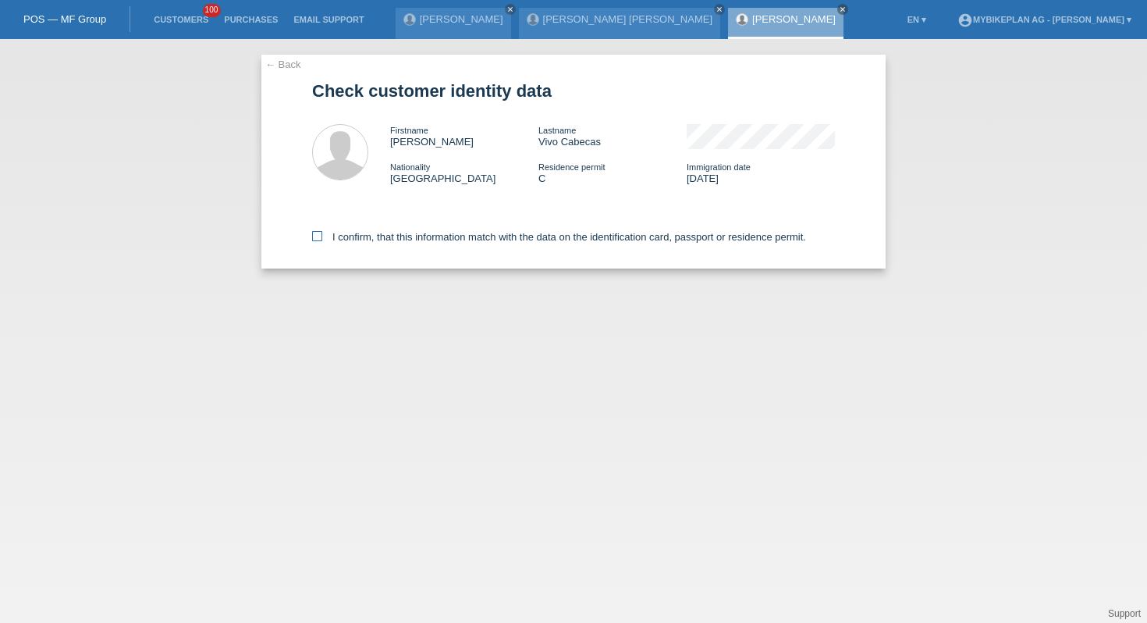
click at [380, 234] on label "I confirm, that this information match with the data on the identification card…" at bounding box center [559, 237] width 494 height 12
click at [322, 234] on input "I confirm, that this information match with the data on the identification card…" at bounding box center [317, 236] width 10 height 10
checkbox input "true"
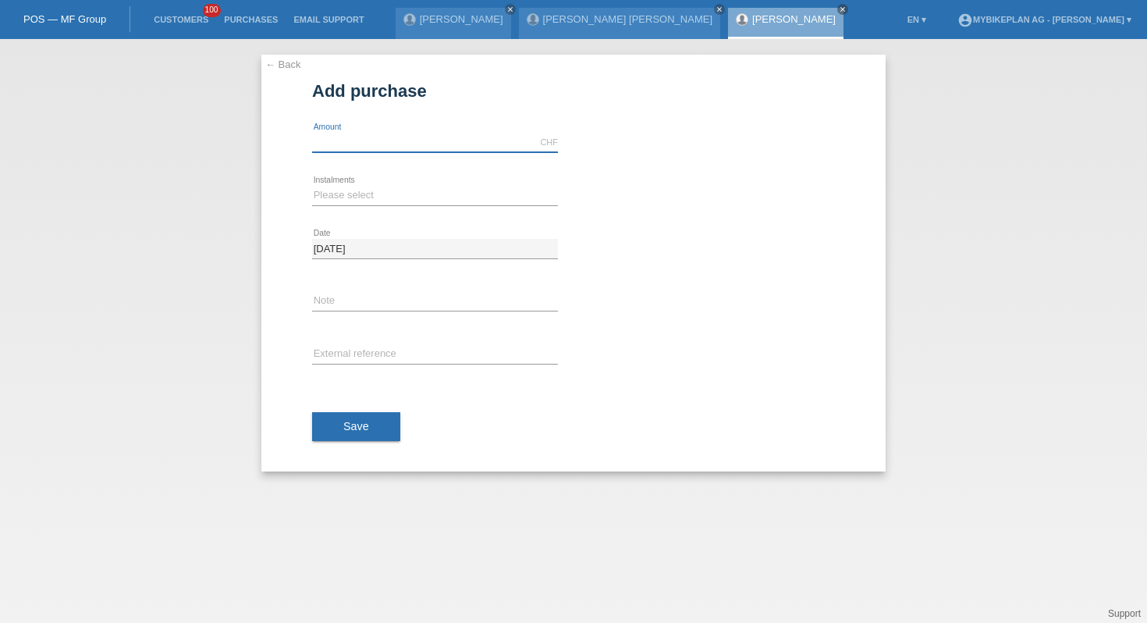
click at [403, 145] on input "text" at bounding box center [435, 143] width 246 height 20
type input "4199.00"
click at [352, 207] on div "Please select 6 instalments 12 instalments 18 instalments 24 instalments 36 ins…" at bounding box center [435, 195] width 246 height 53
click at [359, 201] on select "Please select 6 instalments 12 instalments 18 instalments 24 instalments 36 ins…" at bounding box center [435, 195] width 246 height 19
select select "487"
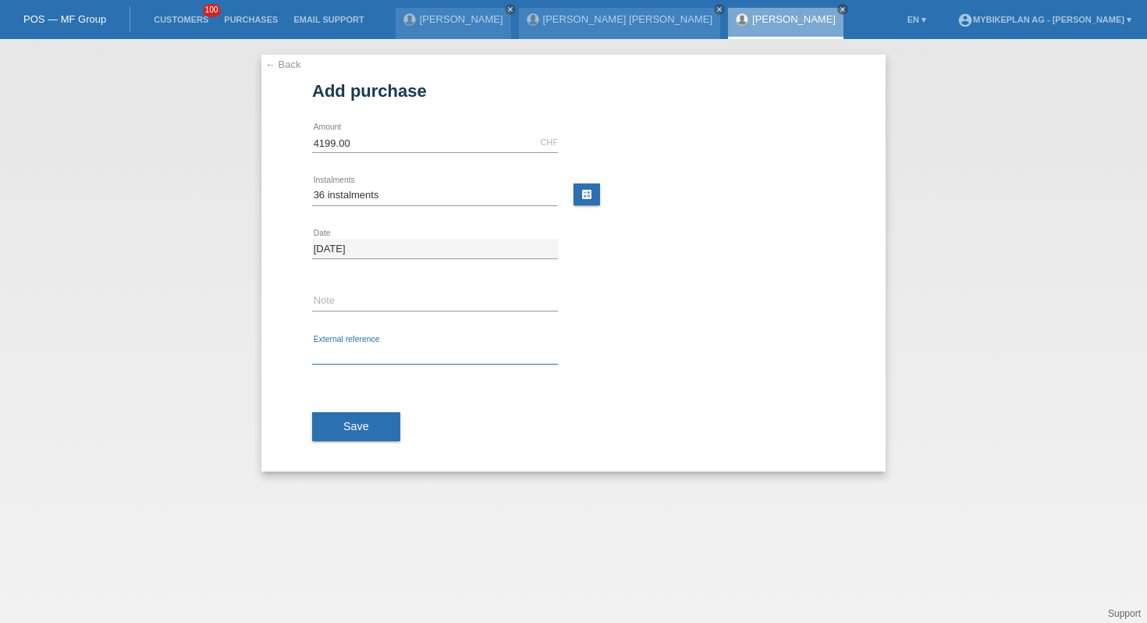
click at [360, 347] on input "text" at bounding box center [435, 355] width 246 height 20
paste input "42520806401"
type input "42520806401"
click at [352, 421] on span "Save" at bounding box center [356, 426] width 26 height 12
